Goal: Use online tool/utility: Utilize a website feature to perform a specific function

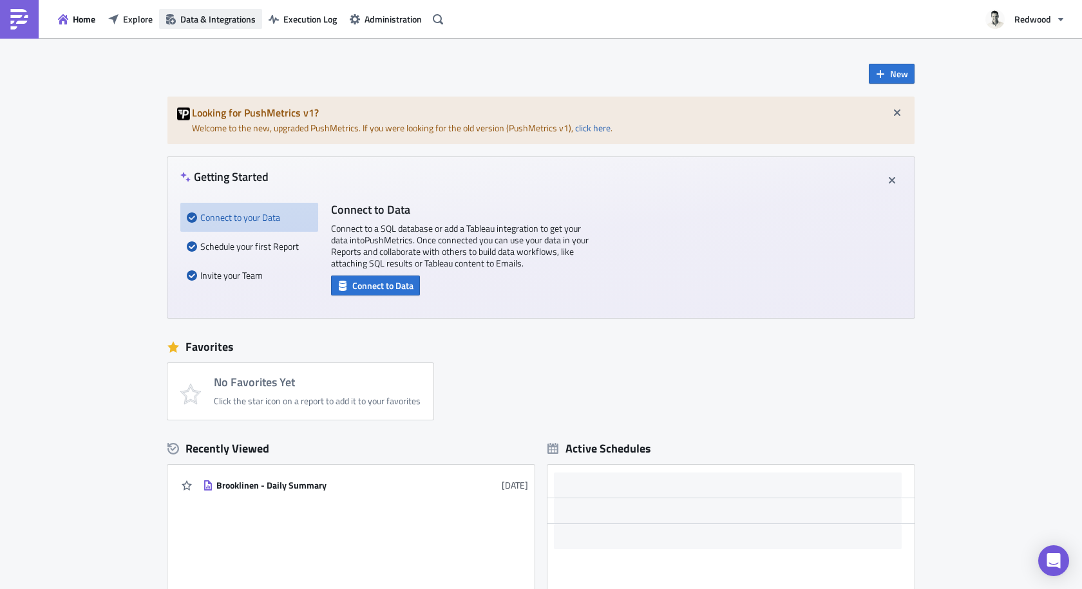
click at [214, 21] on span "Data & Integrations" at bounding box center [217, 19] width 75 height 14
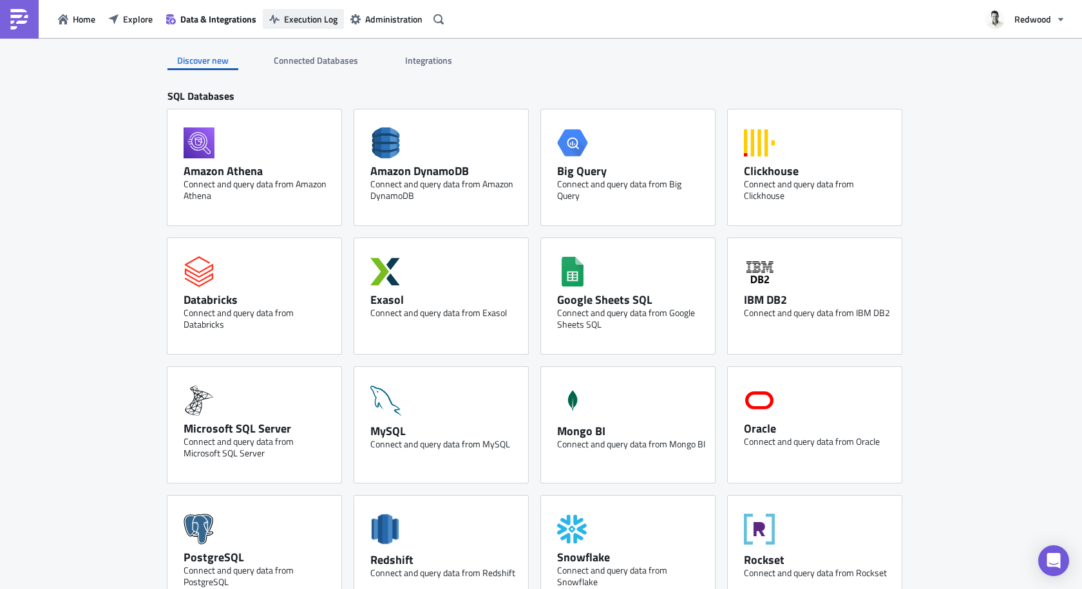
click at [298, 14] on span "Execution Log" at bounding box center [310, 19] width 53 height 14
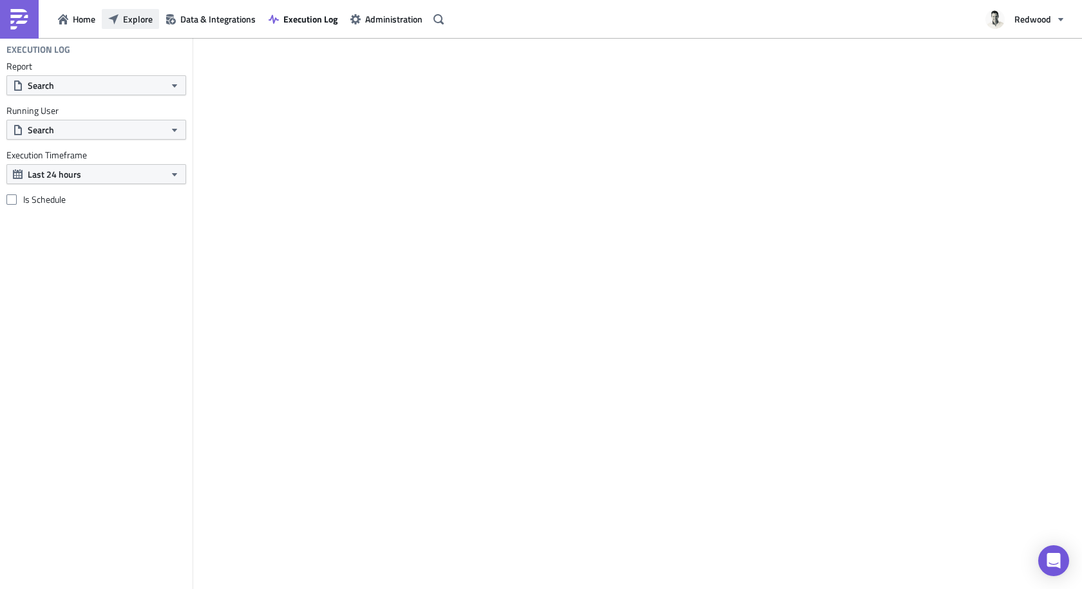
click at [119, 17] on button "Explore" at bounding box center [130, 19] width 57 height 20
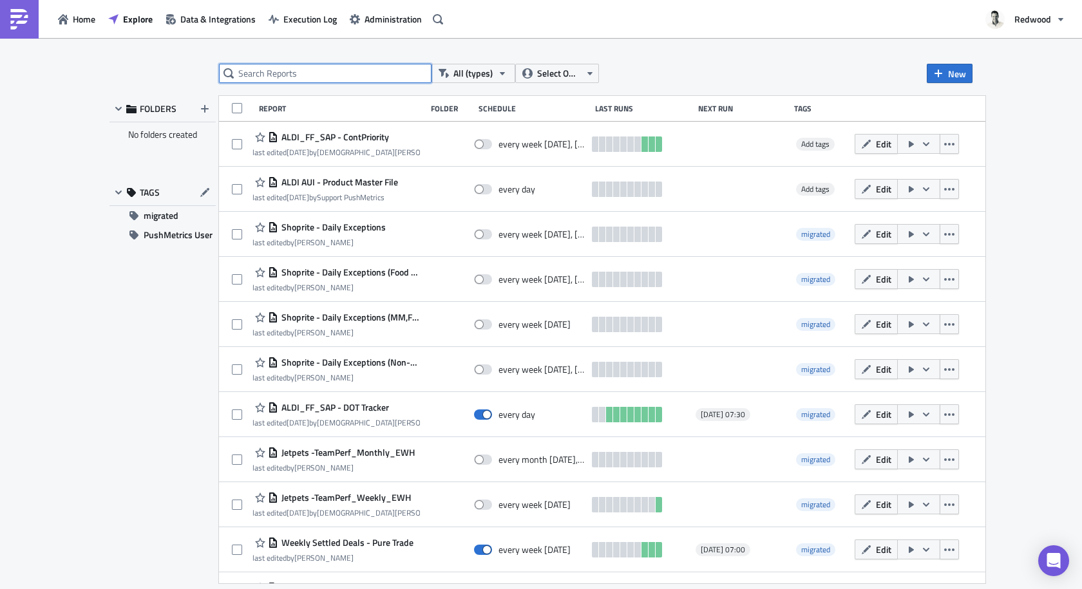
click at [307, 77] on input "text" at bounding box center [325, 73] width 213 height 19
type input "Brooklinen"
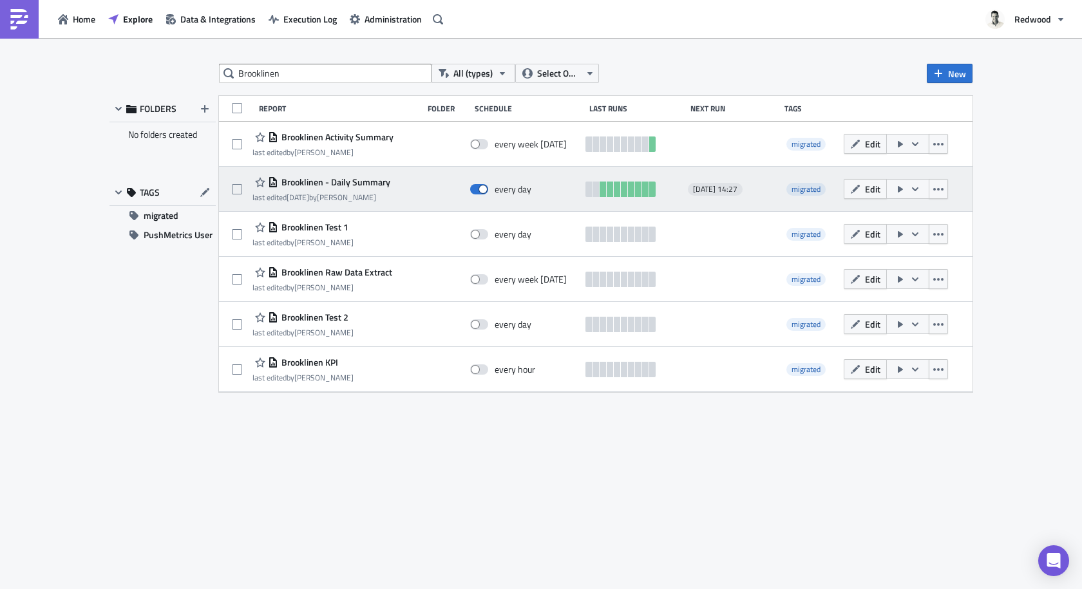
click at [913, 188] on icon "button" at bounding box center [915, 189] width 6 height 4
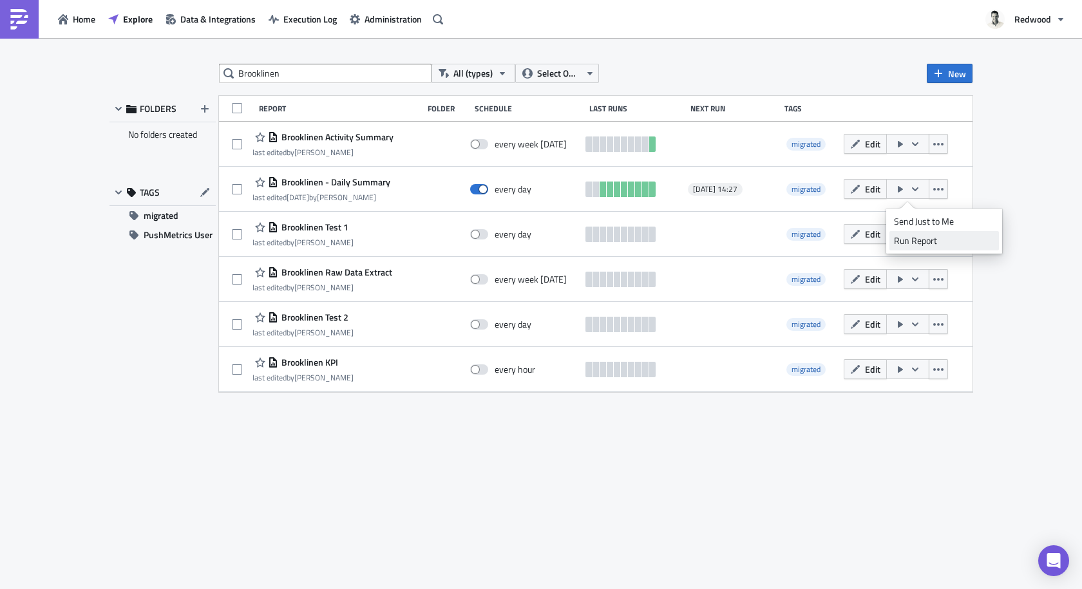
click at [911, 236] on div "Run Report" at bounding box center [944, 240] width 100 height 13
